Goal: Answer question/provide support

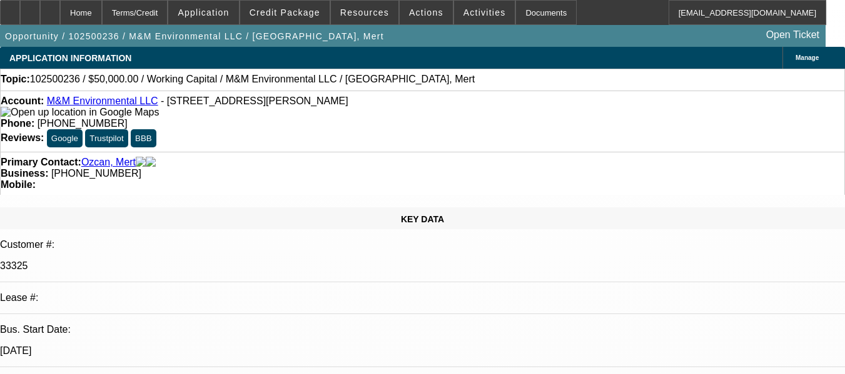
select select "0"
select select "2"
select select "0.1"
select select "1"
select select "2"
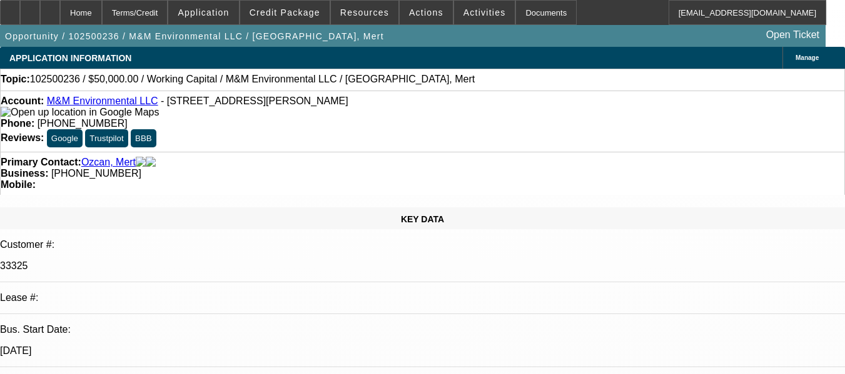
select select "4"
radio input "true"
click at [518, 179] on div "Mobile:" at bounding box center [422, 184] width 843 height 11
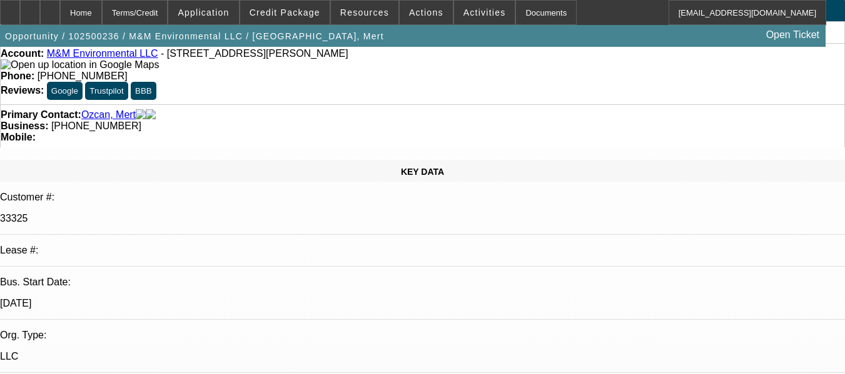
scroll to position [250, 0]
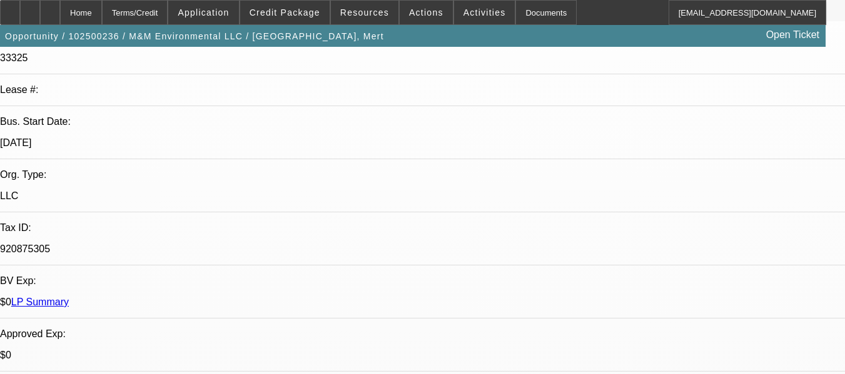
scroll to position [188, 0]
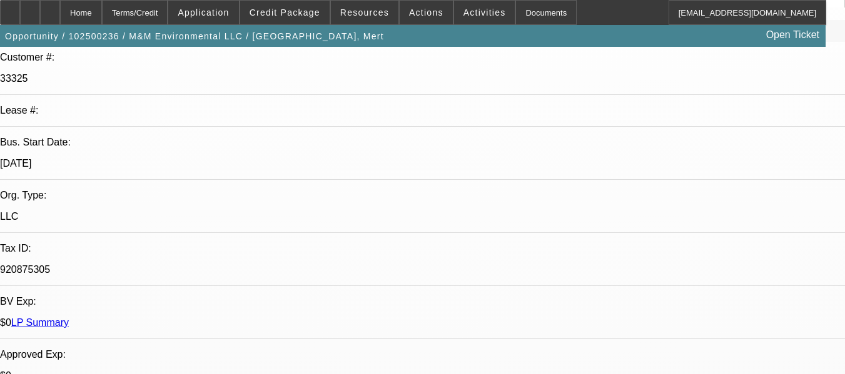
paste textarea "THERE WAS AN ISSUE IN THE BEGINNING BECAUSE THE CUSTOMER DIDN’T PROVIDE A PHOTO…"
type textarea "THERE WAS AN ISSUE IN THE BEGINNING BECAUSE THE CUSTOMER DIDN’T PROVIDE A PHOTO…"
radio input "false"
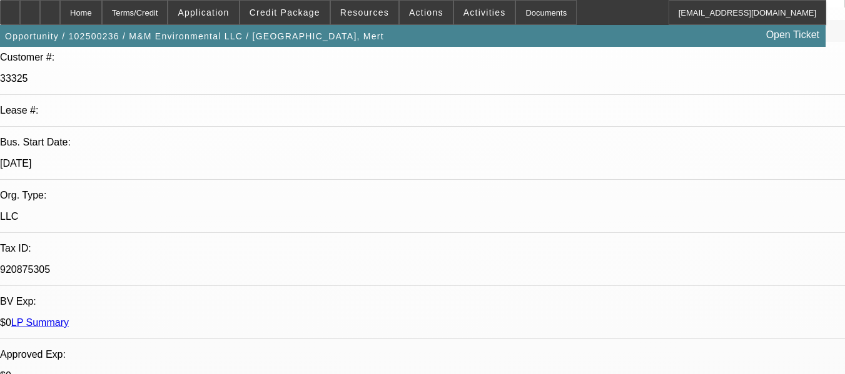
radio input "true"
